Goal: Task Accomplishment & Management: Use online tool/utility

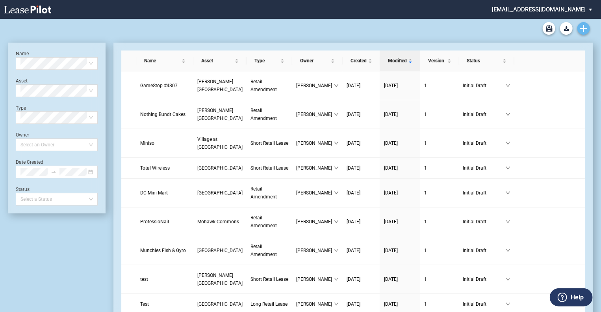
click at [589, 31] on link "Create new document" at bounding box center [584, 28] width 13 height 13
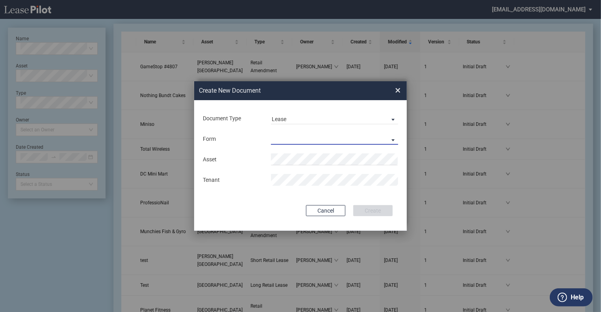
click at [285, 137] on md-select "Long Retail Lease Short Retail Lease" at bounding box center [334, 139] width 127 height 12
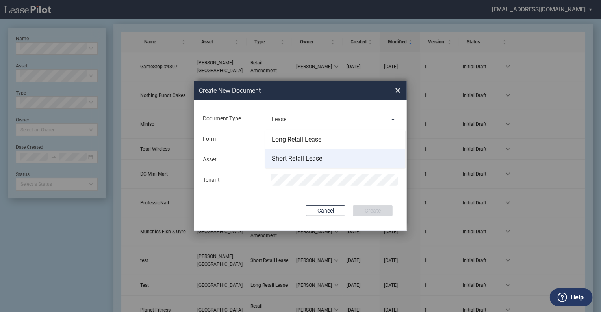
click at [288, 160] on div "Short Retail Lease" at bounding box center [297, 158] width 50 height 9
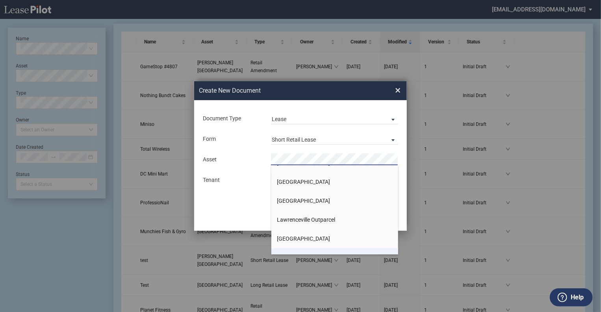
scroll to position [552, 0]
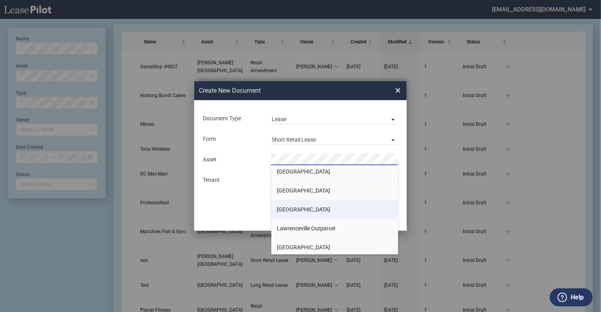
click at [288, 208] on span "[GEOGRAPHIC_DATA]" at bounding box center [303, 209] width 53 height 6
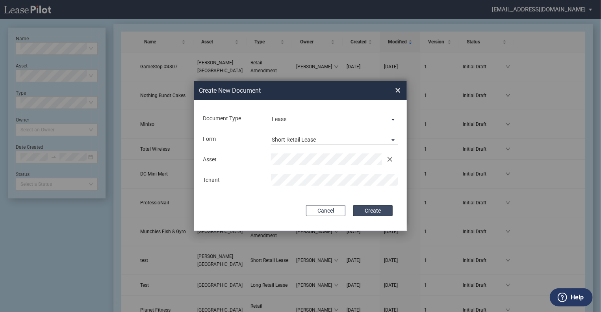
click at [368, 211] on button "Create" at bounding box center [372, 210] width 39 height 11
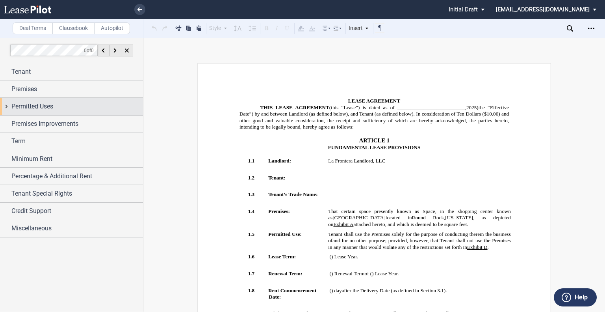
click at [41, 106] on span "Permitted Uses" at bounding box center [32, 106] width 42 height 9
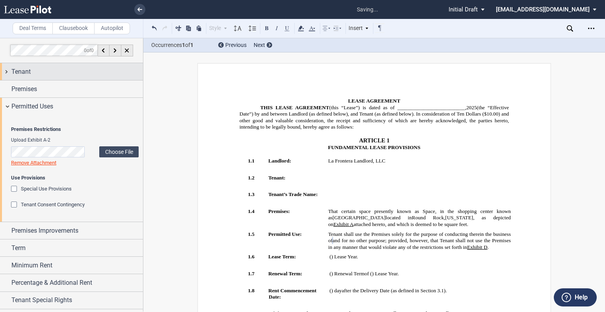
click at [32, 73] on div "Tenant" at bounding box center [77, 71] width 132 height 9
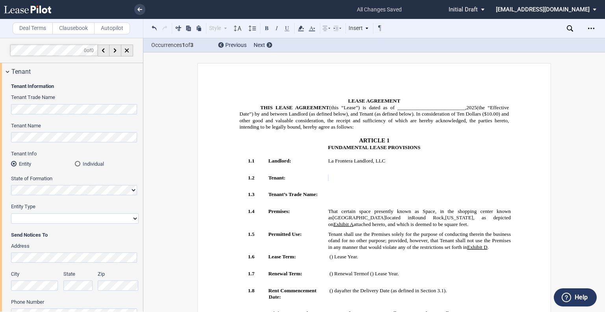
drag, startPoint x: 595, startPoint y: 208, endPoint x: 506, endPoint y: 176, distance: 94.3
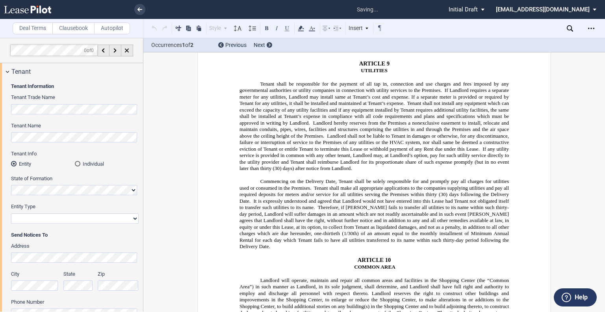
scroll to position [5990, 0]
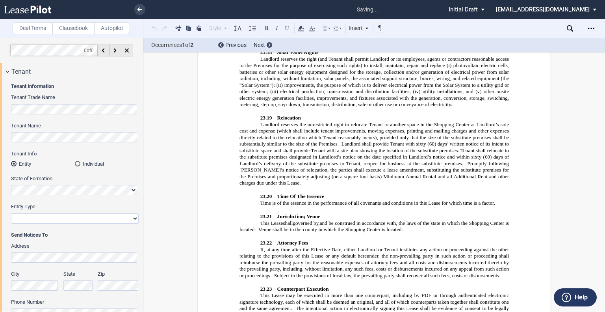
click at [24, 217] on select "Corporation Limited Liability Company General Partnership Limited Partnership O…" at bounding box center [75, 218] width 128 height 10
select select "limited liability company"
click at [11, 213] on select "Corporation Limited Liability Company General Partnership Limited Partnership O…" at bounding box center [75, 218] width 128 height 10
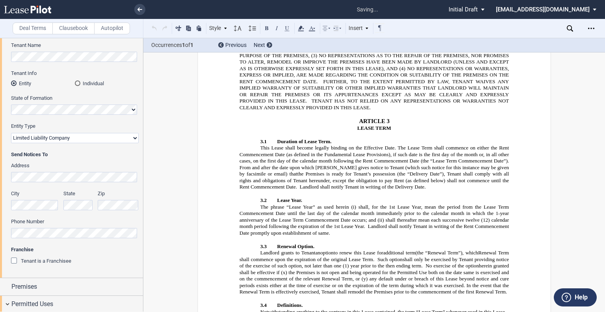
scroll to position [321, 0]
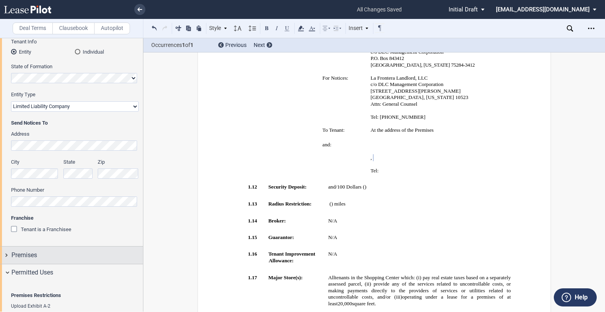
scroll to position [238, 0]
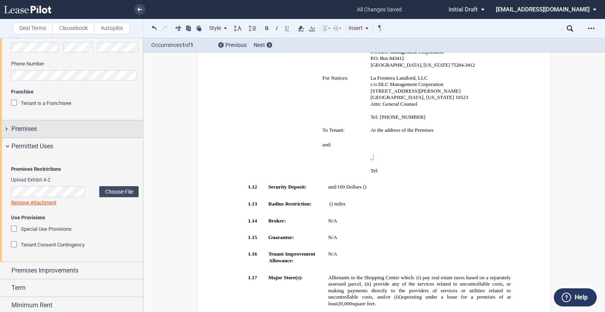
click at [52, 126] on div "Premises" at bounding box center [77, 128] width 132 height 9
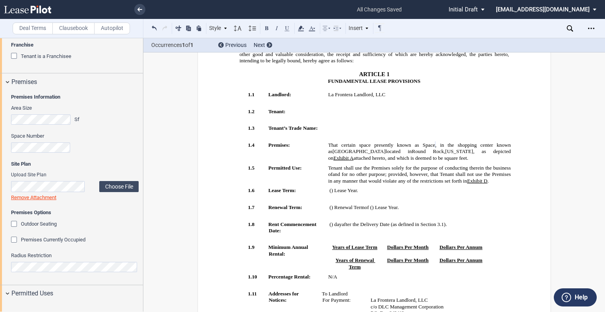
scroll to position [315, 0]
